Goal: Task Accomplishment & Management: Complete application form

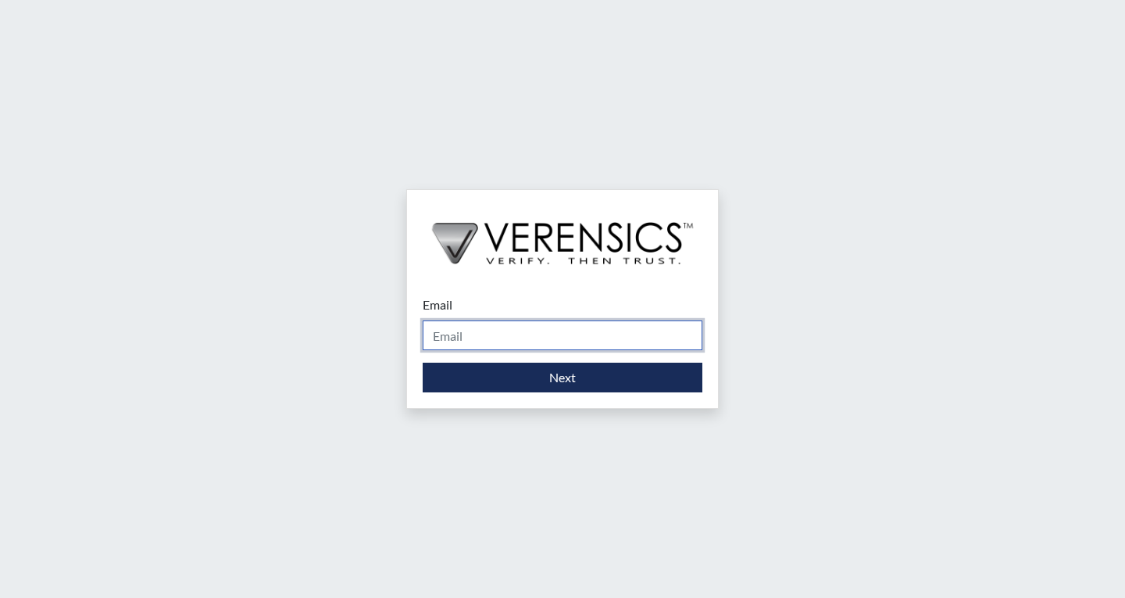
click at [517, 327] on input "Email" at bounding box center [563, 335] width 280 height 30
type input "[PERSON_NAME][EMAIL_ADDRESS][PERSON_NAME][DOMAIN_NAME]"
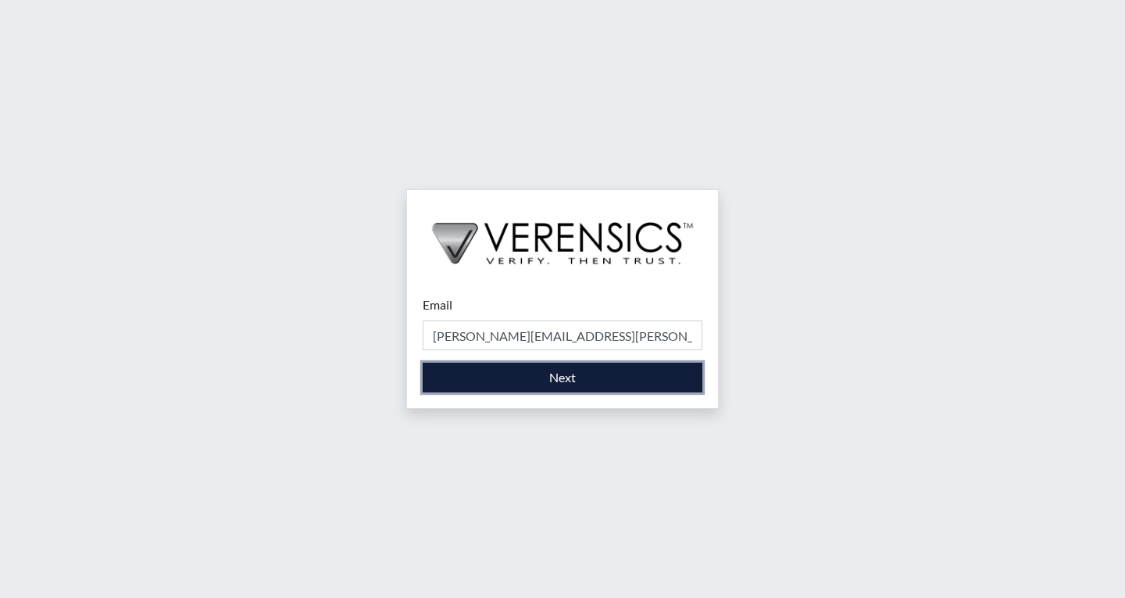
click at [530, 375] on button "Next" at bounding box center [563, 378] width 280 height 30
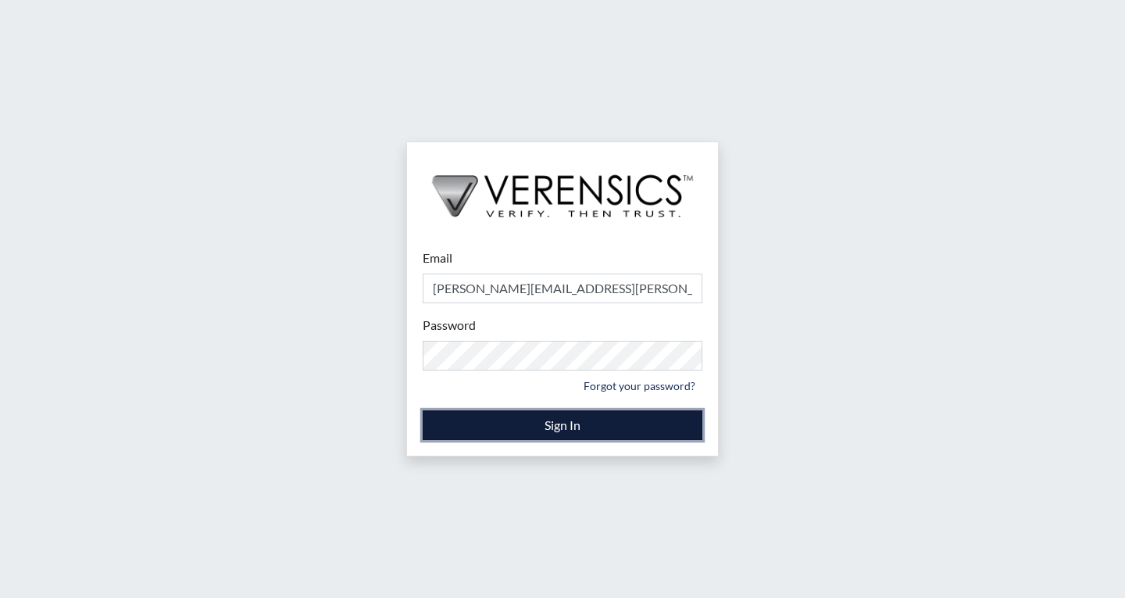
click at [534, 416] on button "Sign In" at bounding box center [563, 425] width 280 height 30
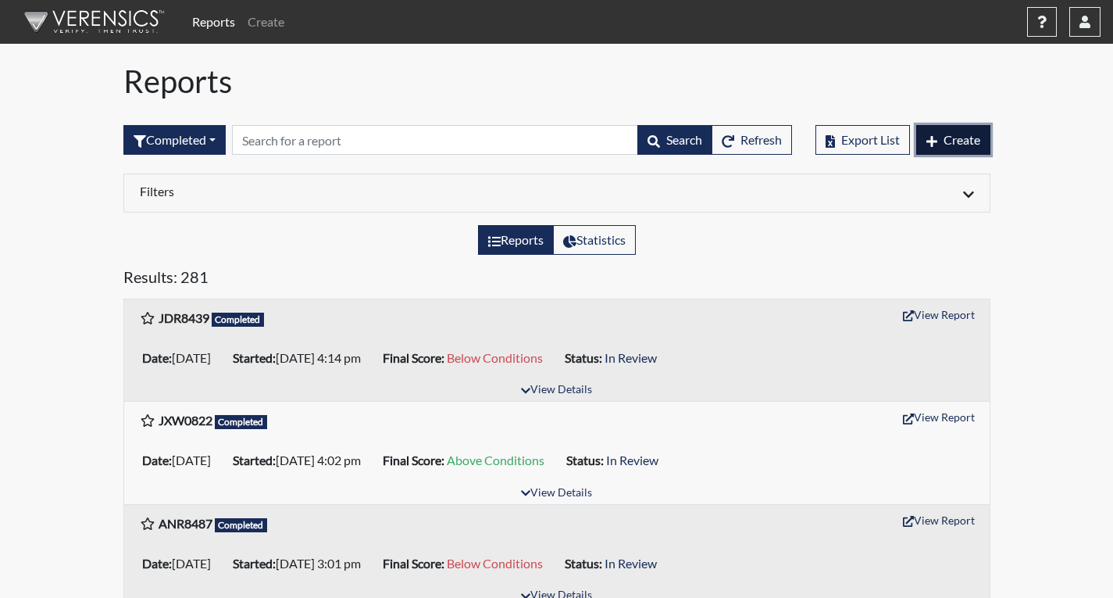
click at [945, 143] on span "Create" at bounding box center [962, 139] width 37 height 15
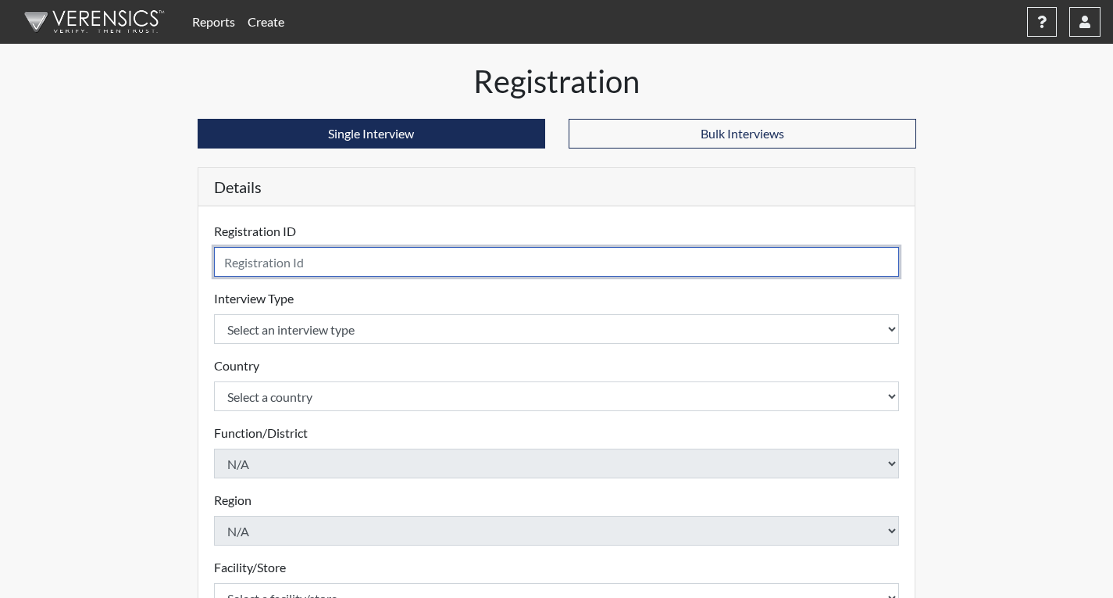
click at [298, 262] on input "text" at bounding box center [557, 262] width 686 height 30
type input "SLH4582"
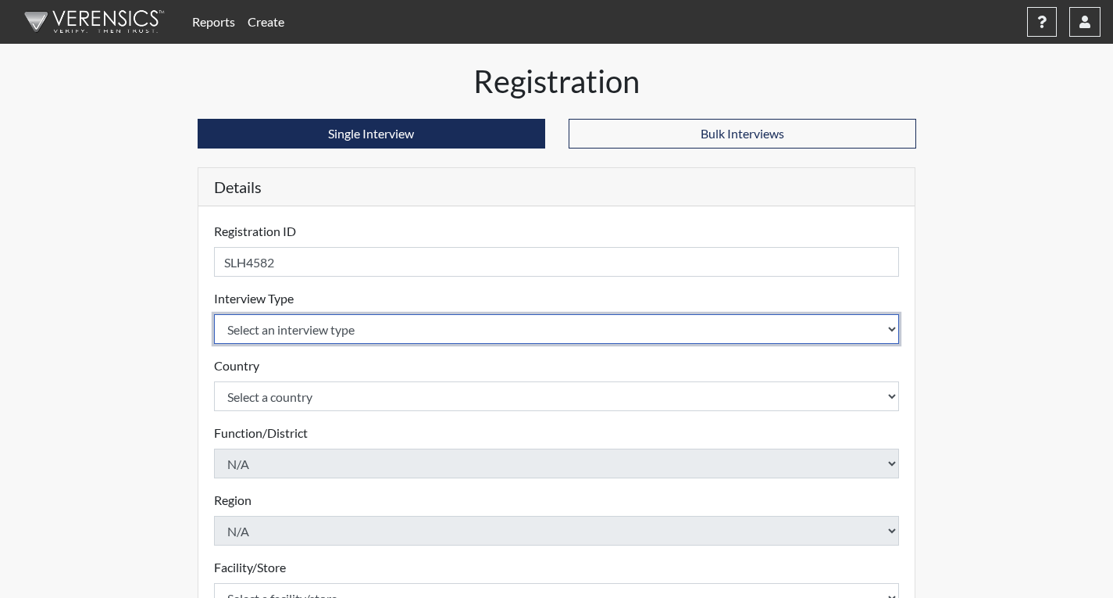
click at [288, 329] on select "Select an interview type Corrections Pre-Employment" at bounding box center [557, 329] width 686 height 30
select select "ff733e93-e1bf-11ea-9c9f-0eff0cf7eb8f"
click at [214, 314] on select "Select an interview type Corrections Pre-Employment" at bounding box center [557, 329] width 686 height 30
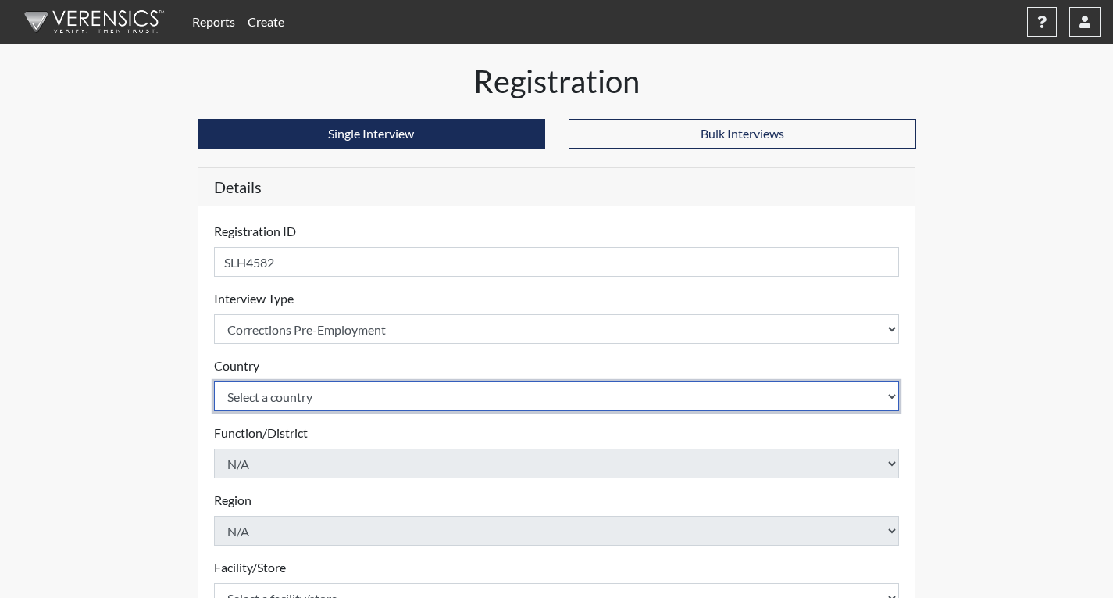
click at [265, 396] on select "Select a country [GEOGRAPHIC_DATA] [GEOGRAPHIC_DATA]" at bounding box center [557, 396] width 686 height 30
select select "united-states-of-[GEOGRAPHIC_DATA]"
click at [214, 381] on select "Select a country [GEOGRAPHIC_DATA] [GEOGRAPHIC_DATA]" at bounding box center [557, 396] width 686 height 30
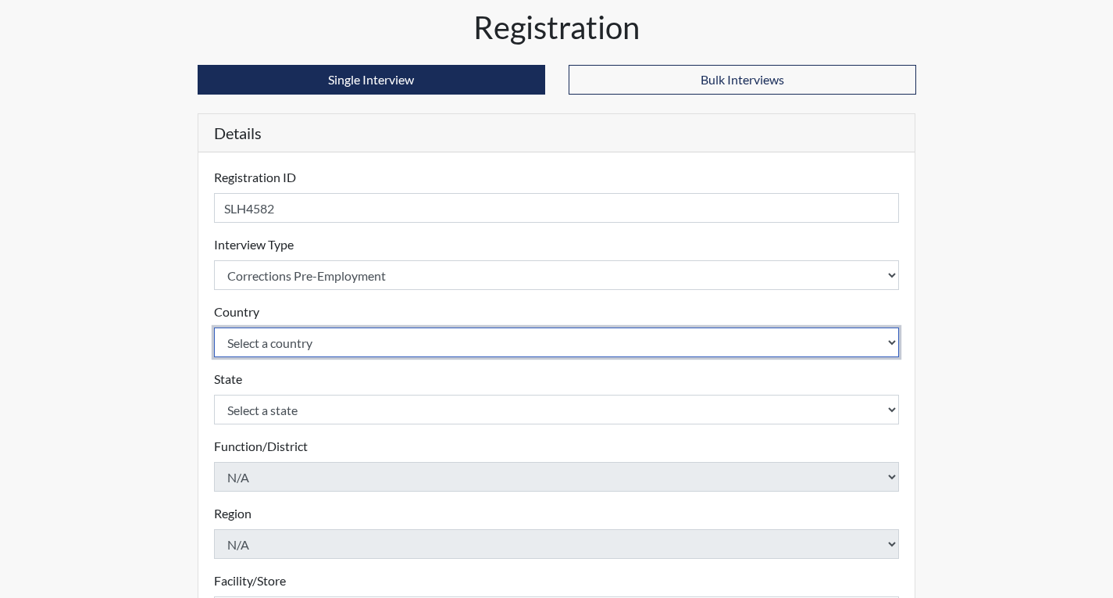
scroll to position [78, 0]
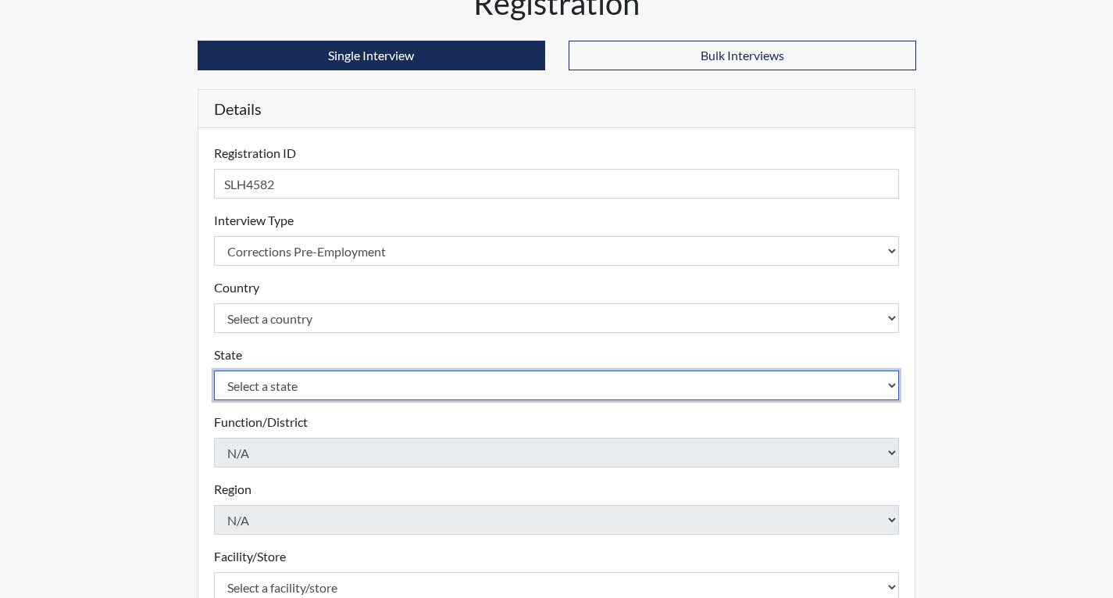
click at [317, 384] on select "Select a state [US_STATE] [US_STATE] [US_STATE] [US_STATE] [US_STATE] [US_STATE…" at bounding box center [557, 385] width 686 height 30
select select "GA"
click at [214, 370] on select "Select a state [US_STATE] [US_STATE] [US_STATE] [US_STATE] [US_STATE] [US_STATE…" at bounding box center [557, 385] width 686 height 30
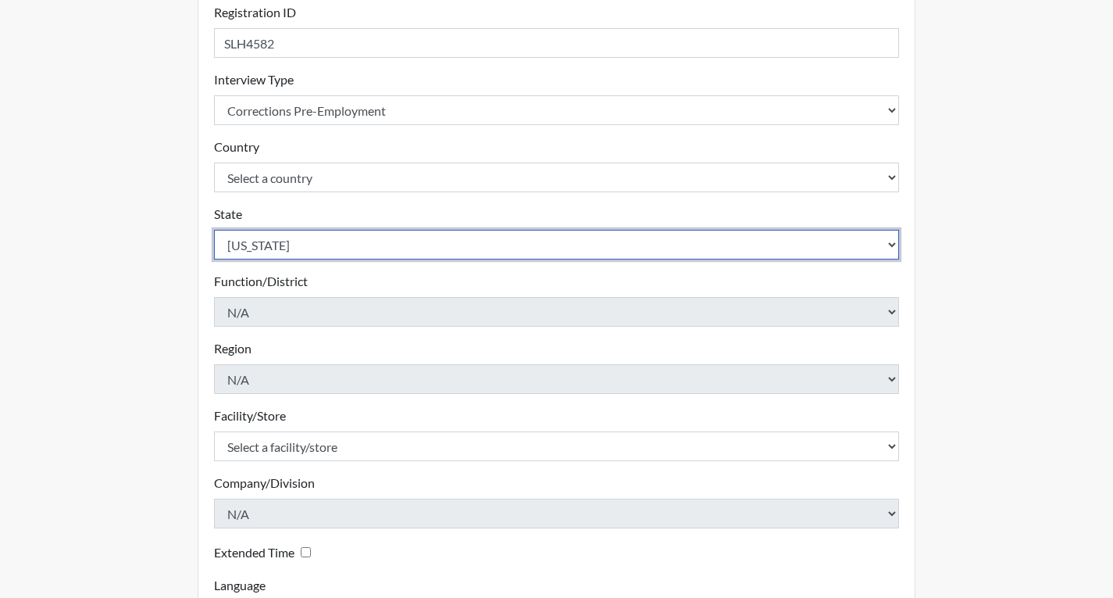
scroll to position [234, 0]
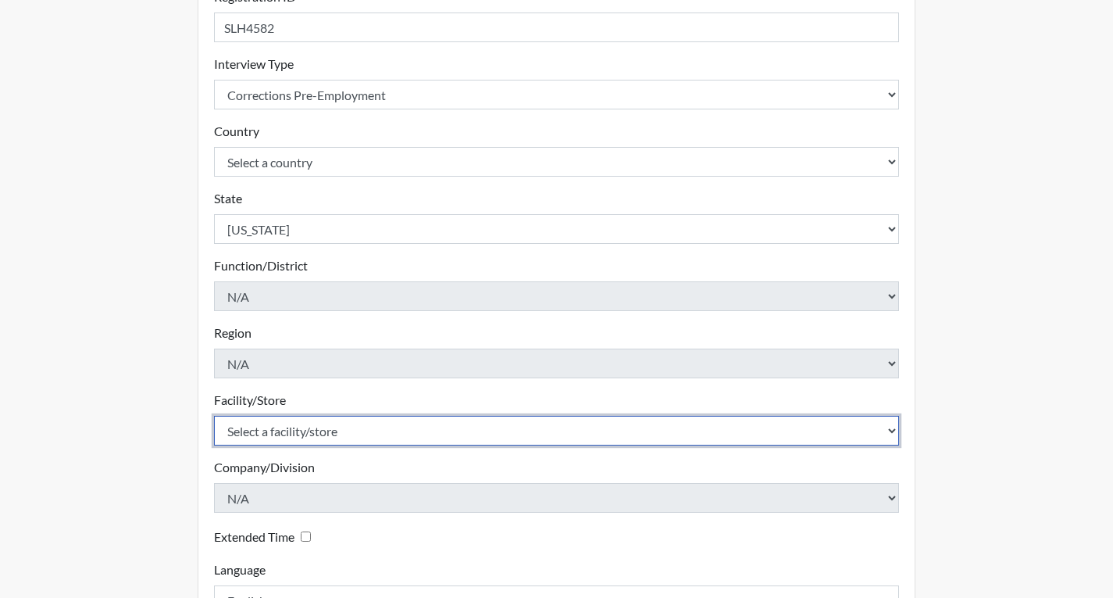
click at [273, 433] on select "Select a facility/store [PERSON_NAME]" at bounding box center [557, 431] width 686 height 30
select select "022d70d9-6788-4b21-95d9-d3ba1afe1ec8"
click at [214, 416] on select "Select a facility/store [PERSON_NAME]" at bounding box center [557, 431] width 686 height 30
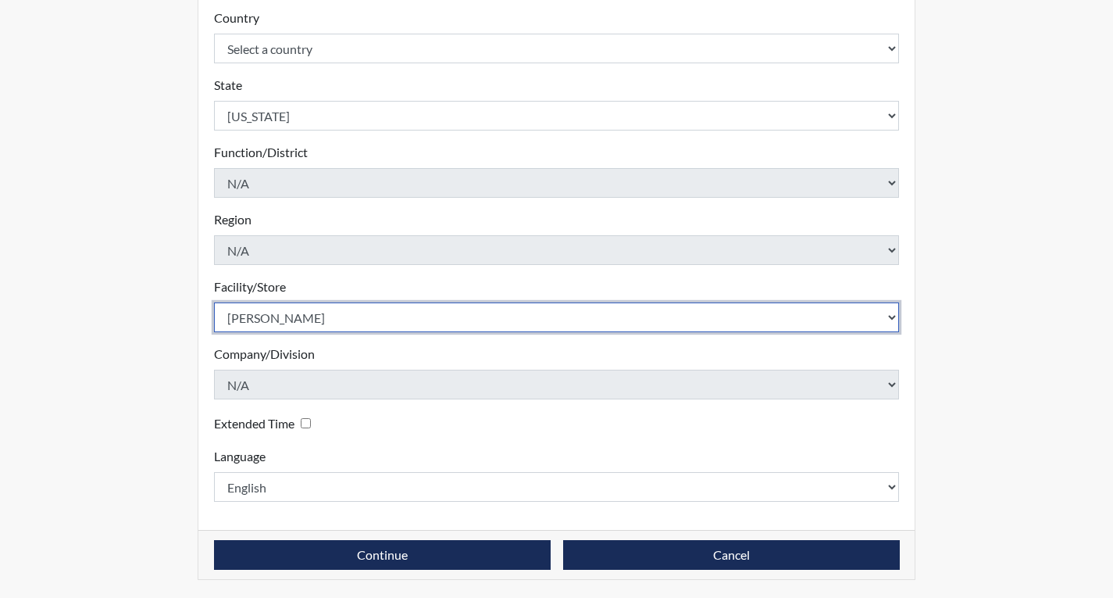
scroll to position [348, 0]
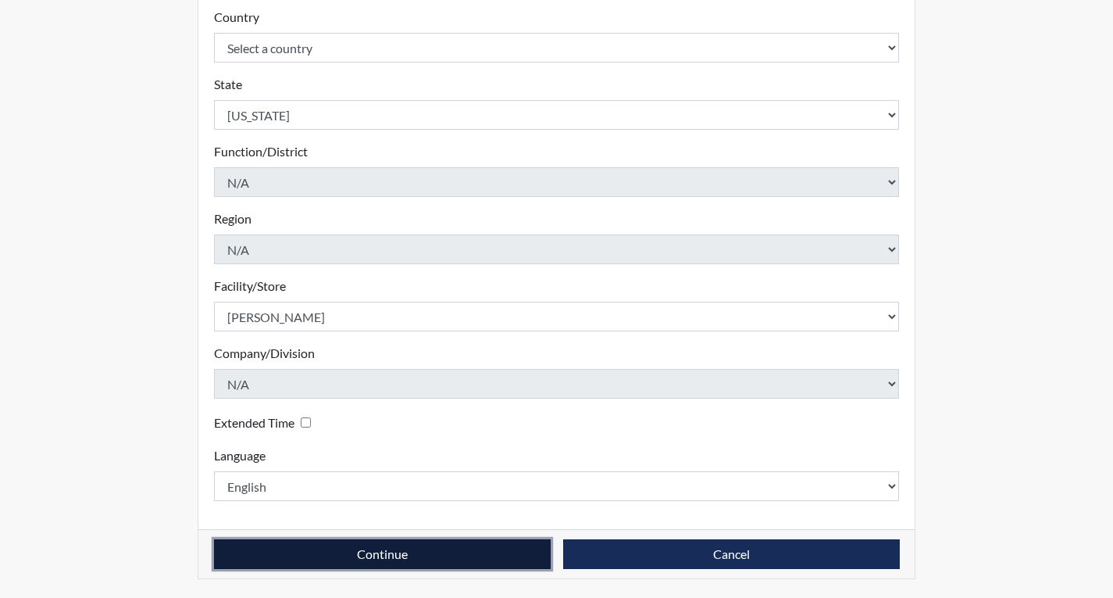
click at [385, 548] on button "Continue" at bounding box center [382, 554] width 337 height 30
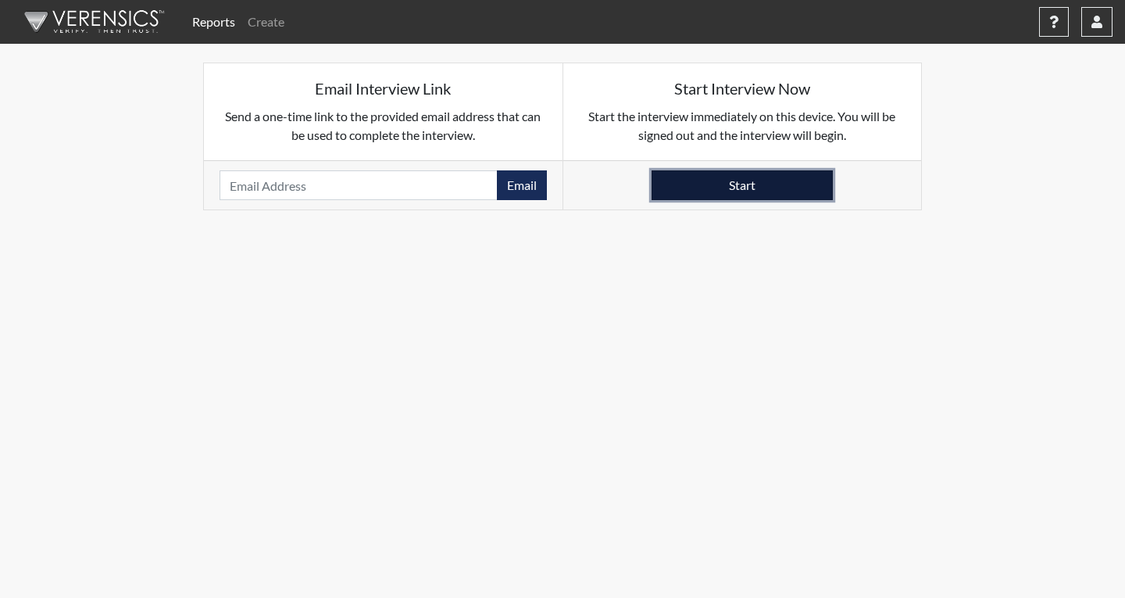
click at [795, 180] on button "Start" at bounding box center [742, 185] width 181 height 30
